Goal: Browse casually

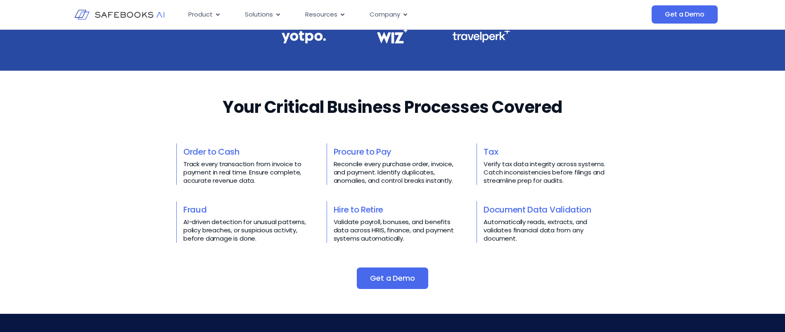
scroll to position [295, 0]
click at [483, 114] on h2 "Your Critical Business Processes Covered​​" at bounding box center [393, 106] width 340 height 23
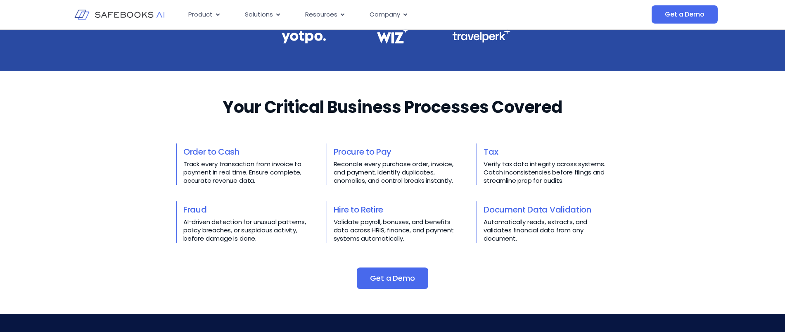
click at [488, 103] on h2 "Your Critical Business Processes Covered​​" at bounding box center [393, 106] width 340 height 23
click at [573, 121] on div "Your Critical Business Processes Covered​​ Order to Cash Track every transactio…" at bounding box center [392, 191] width 432 height 193
click at [267, 107] on h2 "Your Critical Business Processes Covered​​" at bounding box center [393, 106] width 340 height 23
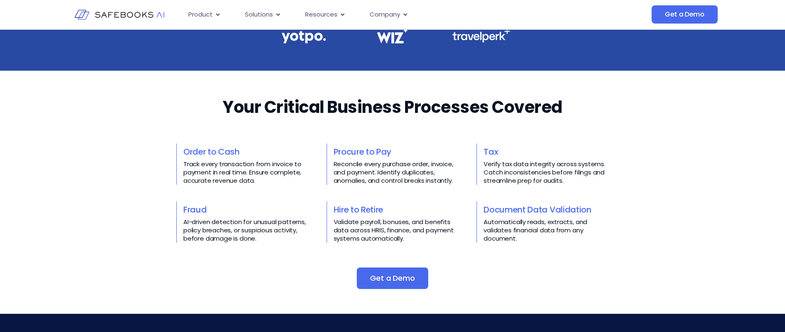
click at [267, 107] on h2 "Your Critical Business Processes Covered​​" at bounding box center [393, 106] width 340 height 23
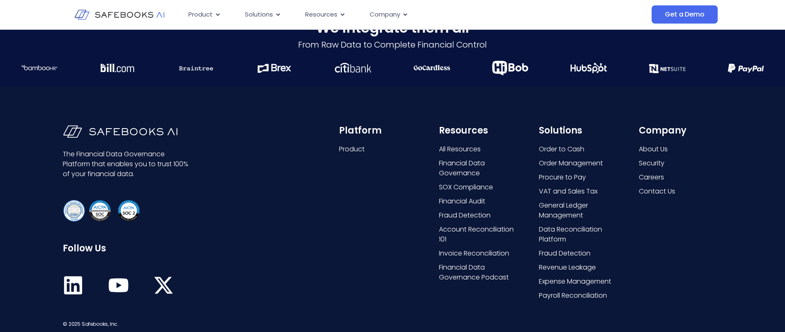
scroll to position [2148, 0]
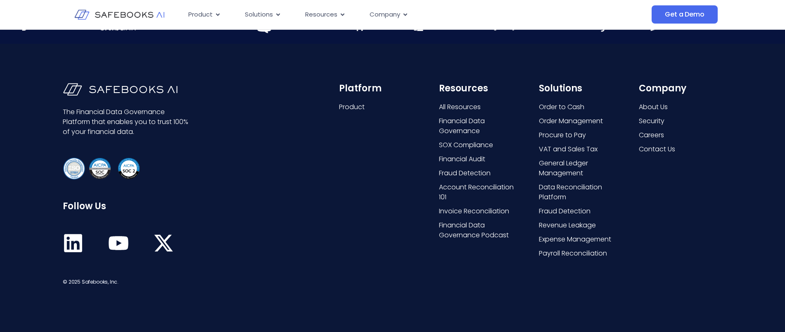
click at [404, 202] on div "Platform Product" at bounding box center [380, 185] width 83 height 204
